Goal: Task Accomplishment & Management: Complete application form

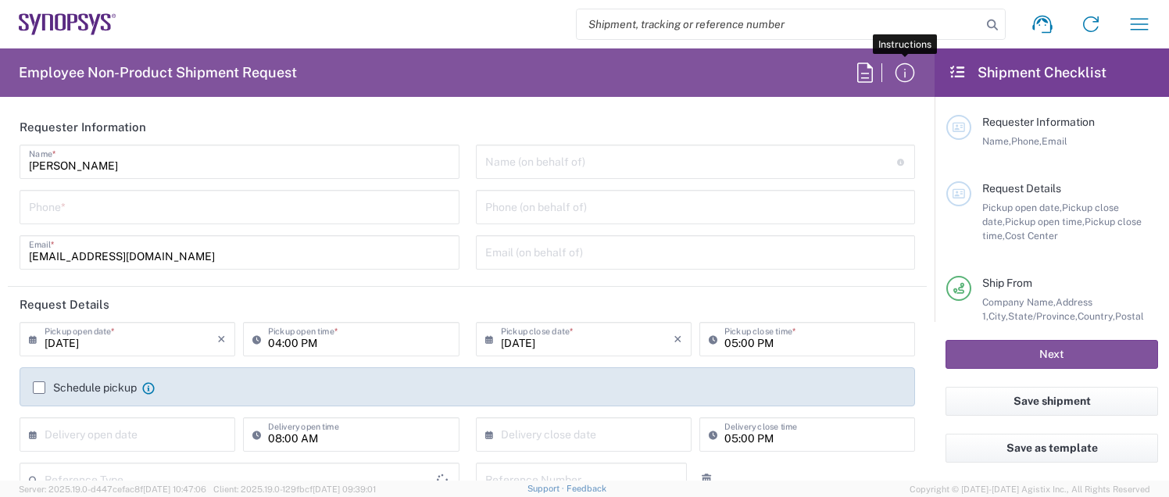
type input "Department"
type input "Delivered at Place"
type input "[GEOGRAPHIC_DATA]"
type input "[US_STATE]"
type input "[GEOGRAPHIC_DATA]"
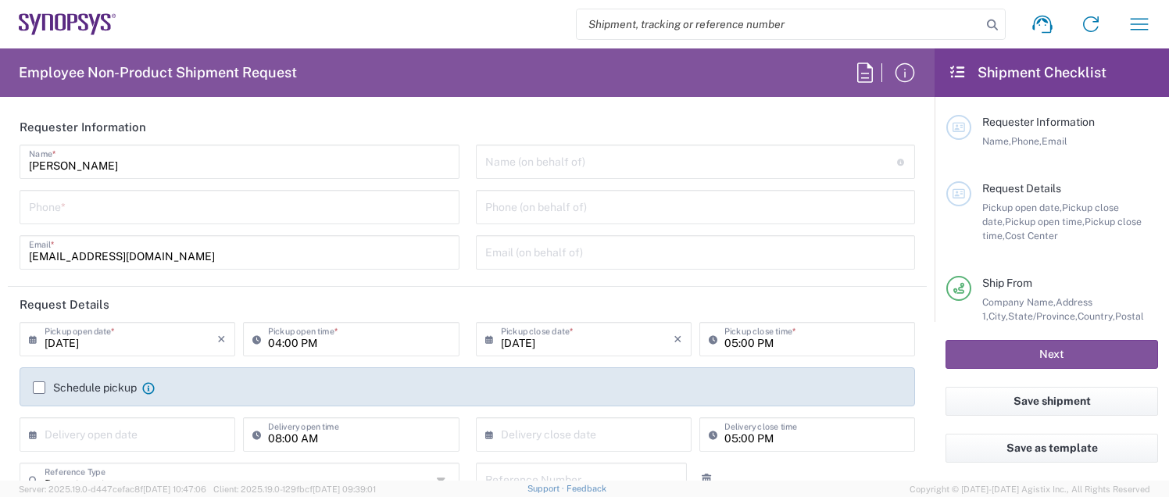
type input "Headquarters USSV"
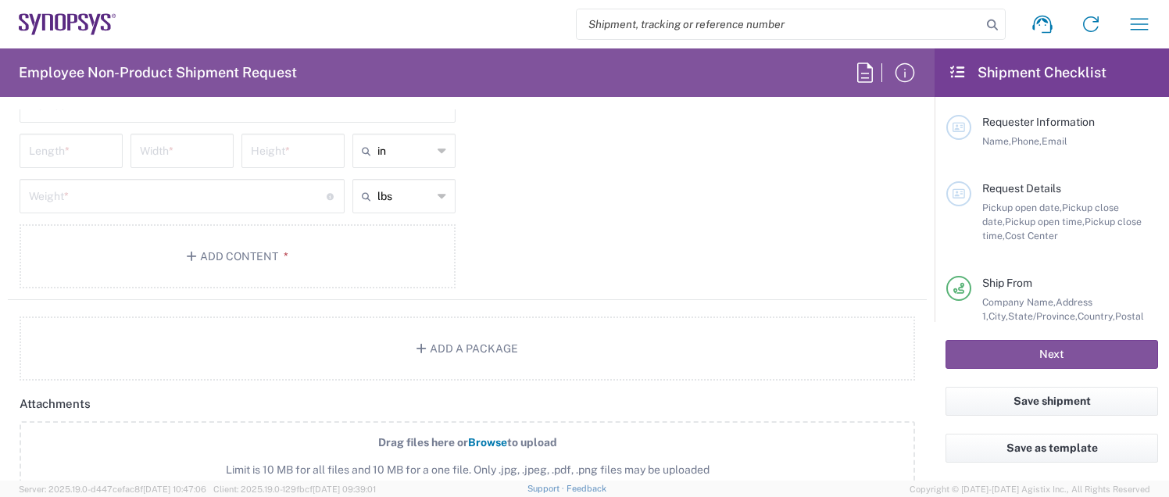
scroll to position [1536, 0]
